Goal: Find specific page/section: Find specific page/section

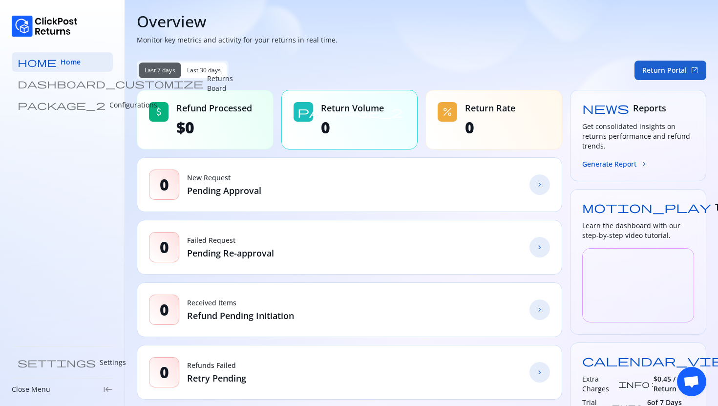
click at [652, 74] on button "Return Portal open_in_new" at bounding box center [670, 71] width 72 height 20
click at [658, 70] on button "Return Portal open_in_new" at bounding box center [670, 71] width 72 height 20
